Goal: Task Accomplishment & Management: Manage account settings

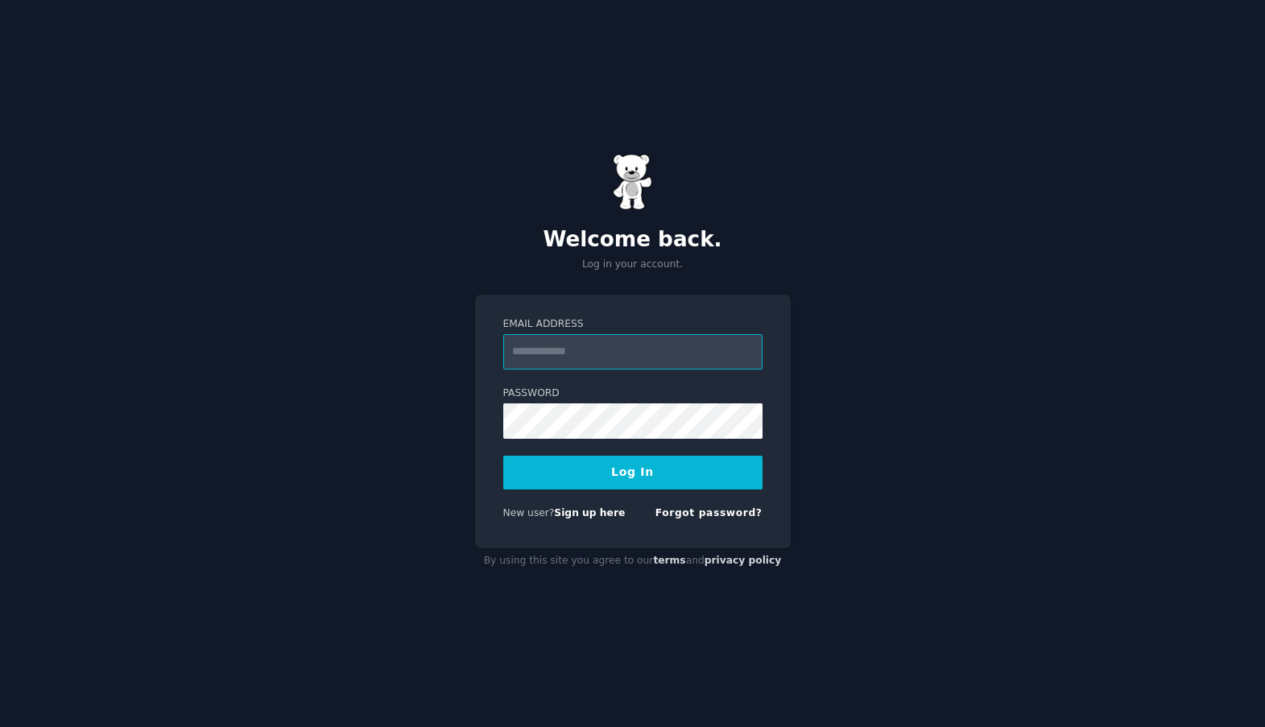
type input "**********"
click at [635, 478] on button "Log In" at bounding box center [632, 473] width 259 height 34
